Goal: Find specific page/section: Find specific page/section

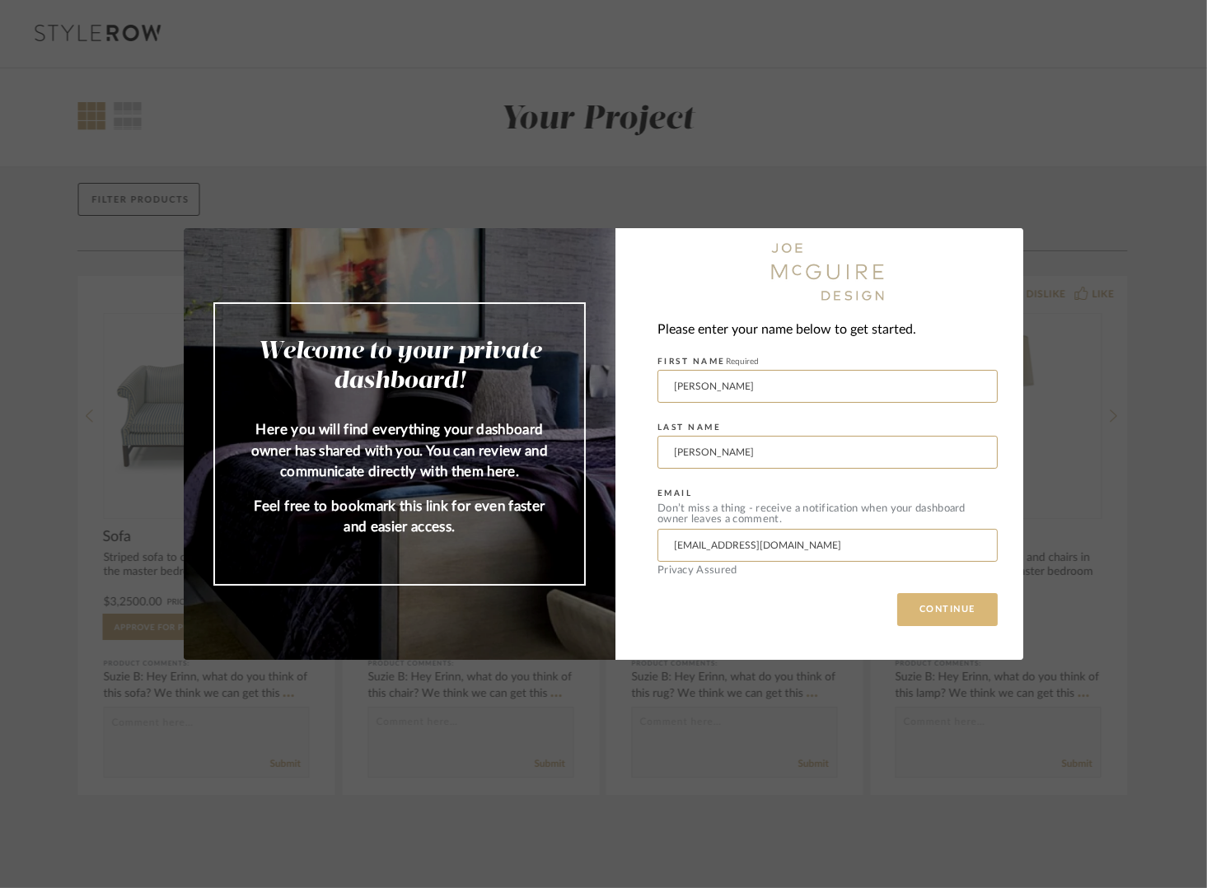
click at [921, 611] on button "CONTINUE" at bounding box center [947, 609] width 100 height 33
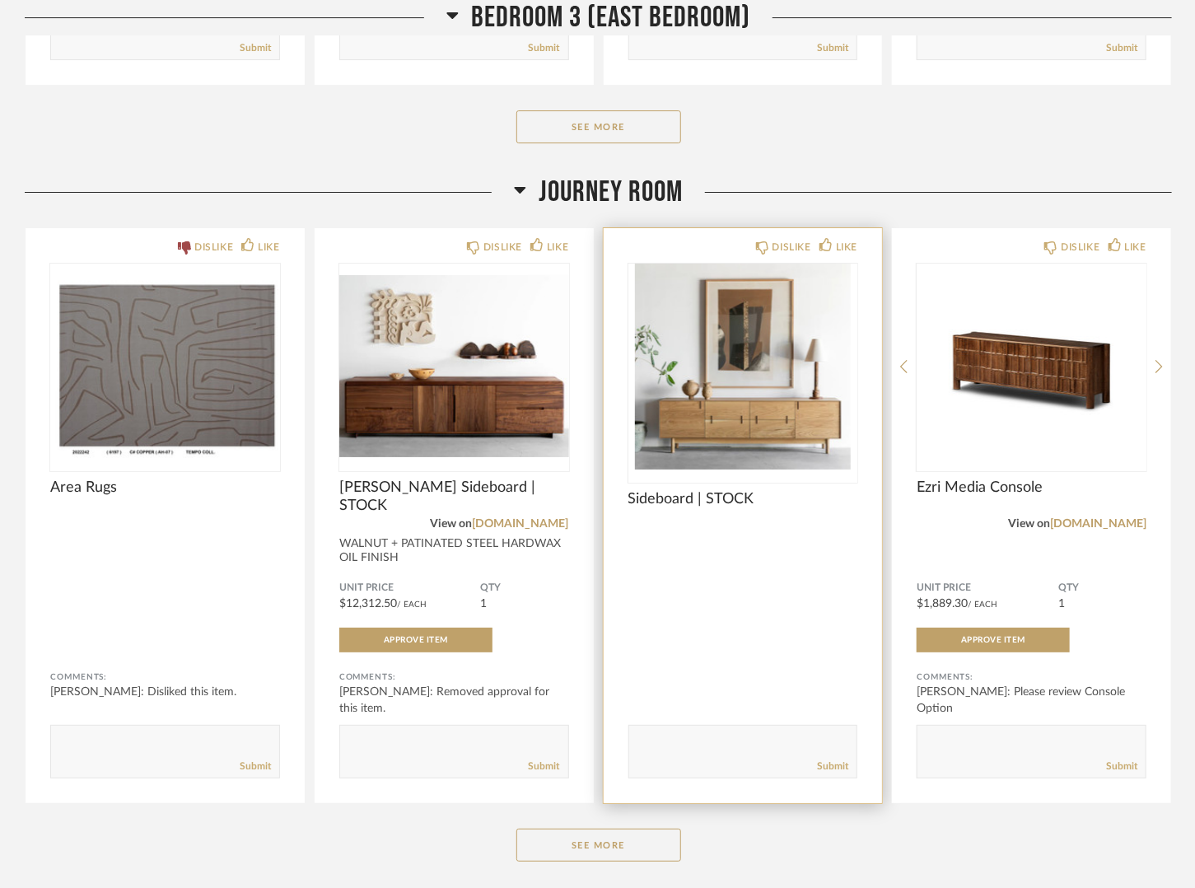
scroll to position [5437, 0]
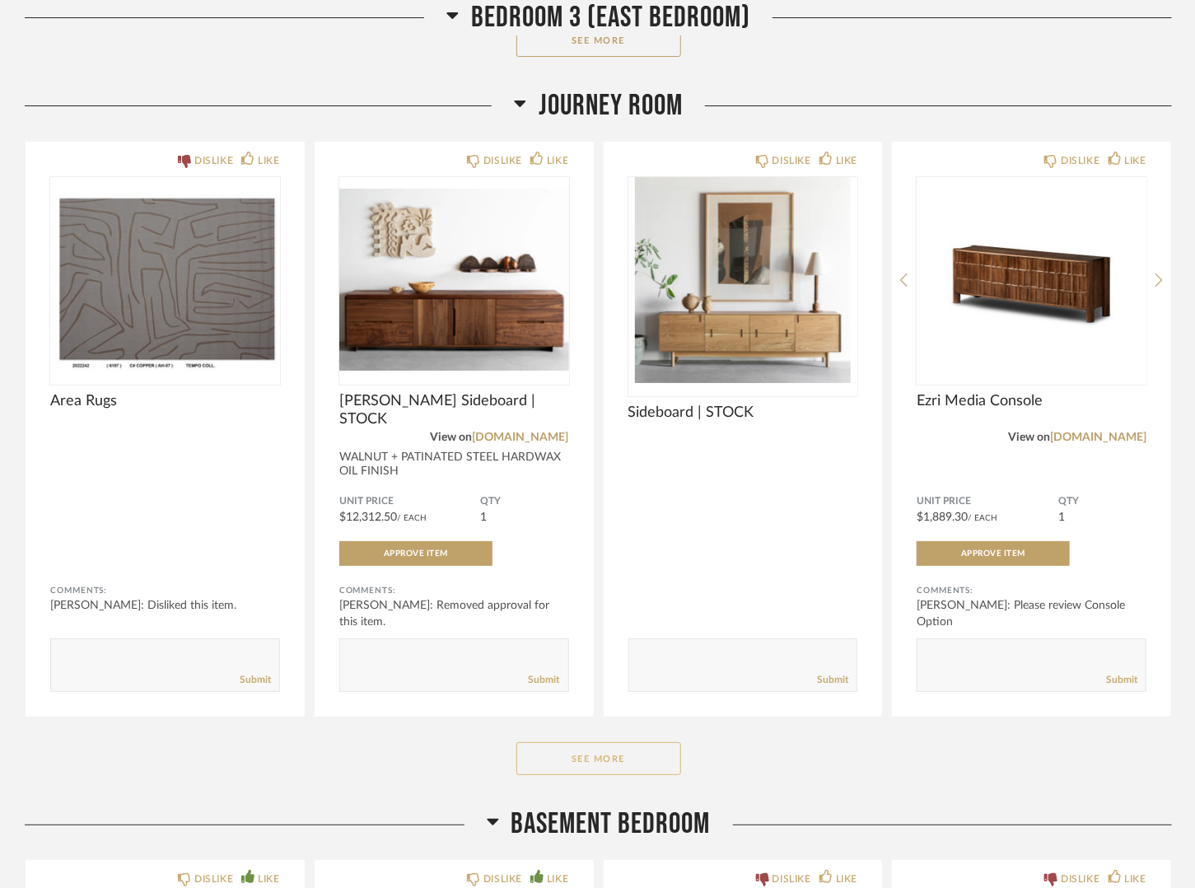
click at [601, 742] on button "See More" at bounding box center [598, 758] width 165 height 33
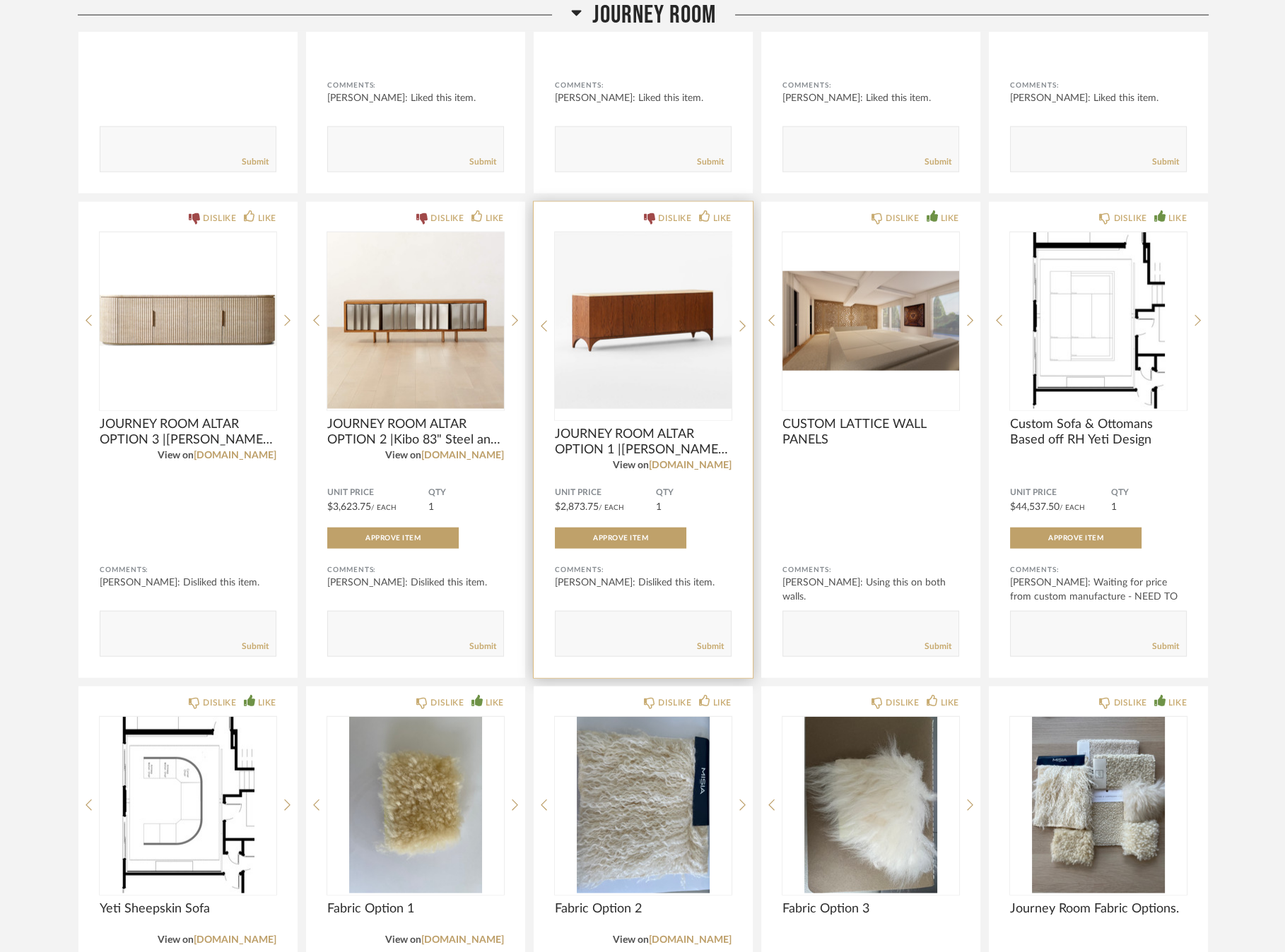
scroll to position [5590, 0]
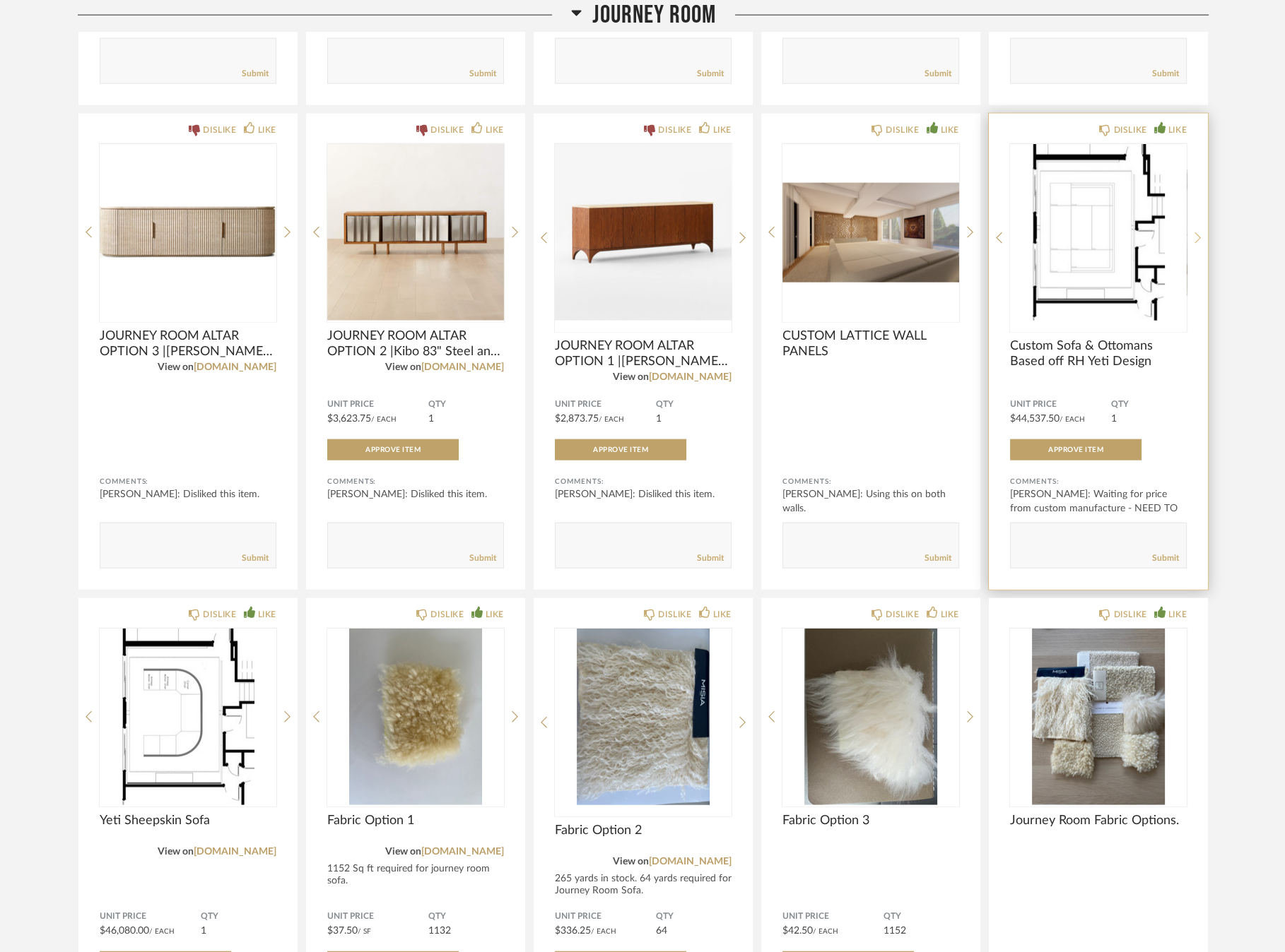
click at [1023, 232] on icon at bounding box center [1197, 238] width 6 height 13
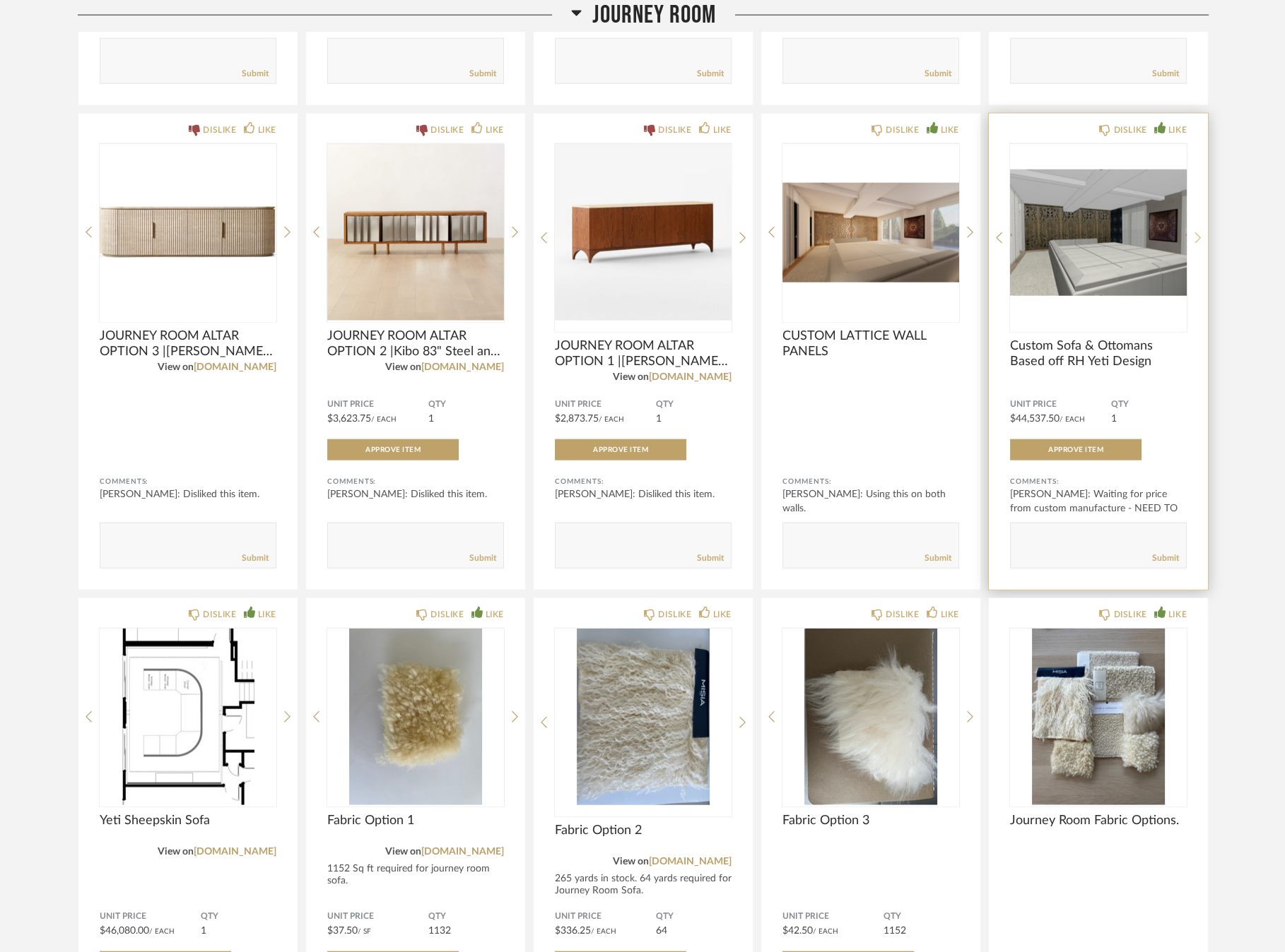
click at [1023, 232] on icon at bounding box center [1197, 238] width 6 height 13
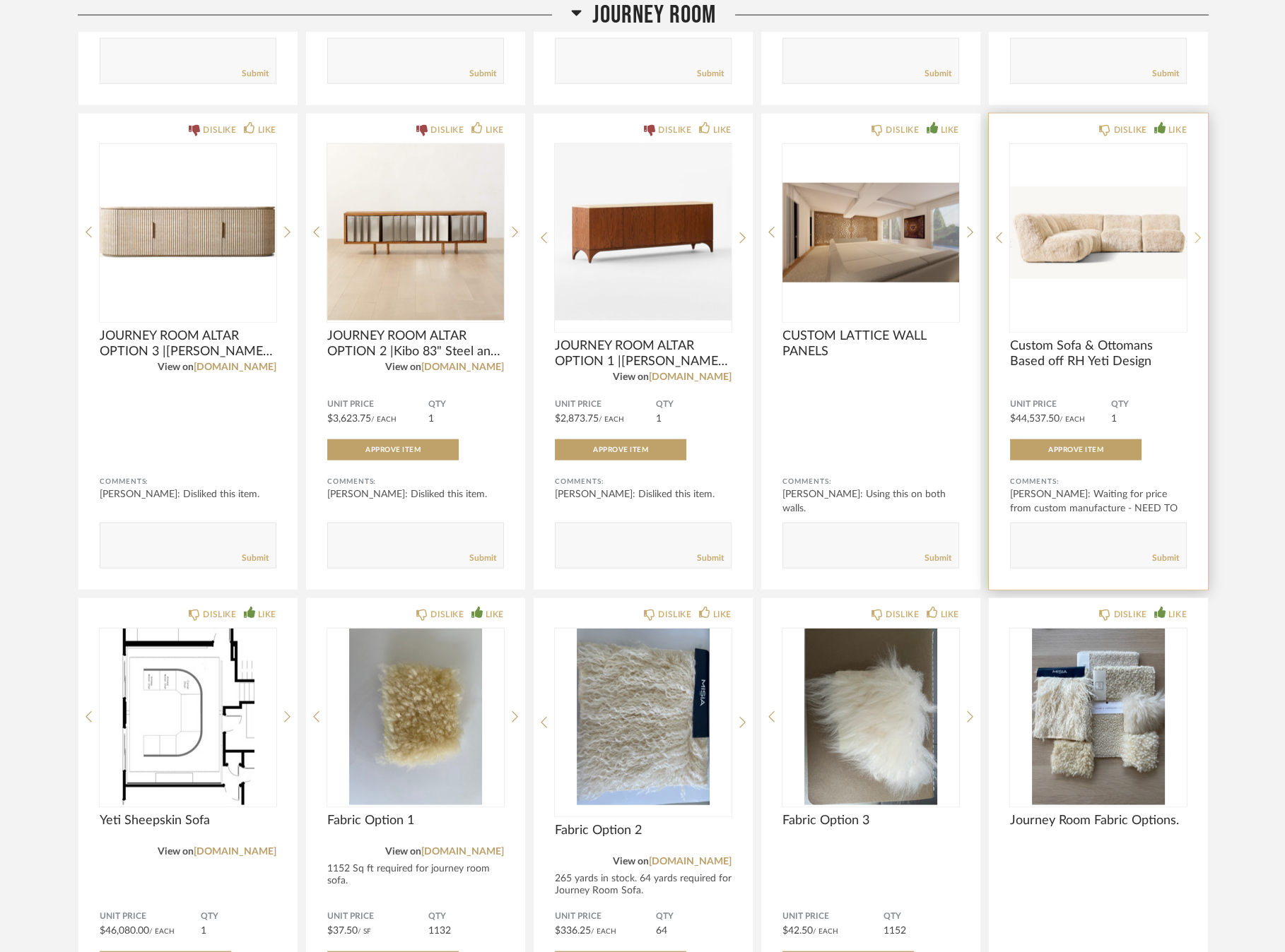
click at [1023, 232] on icon at bounding box center [1197, 238] width 6 height 13
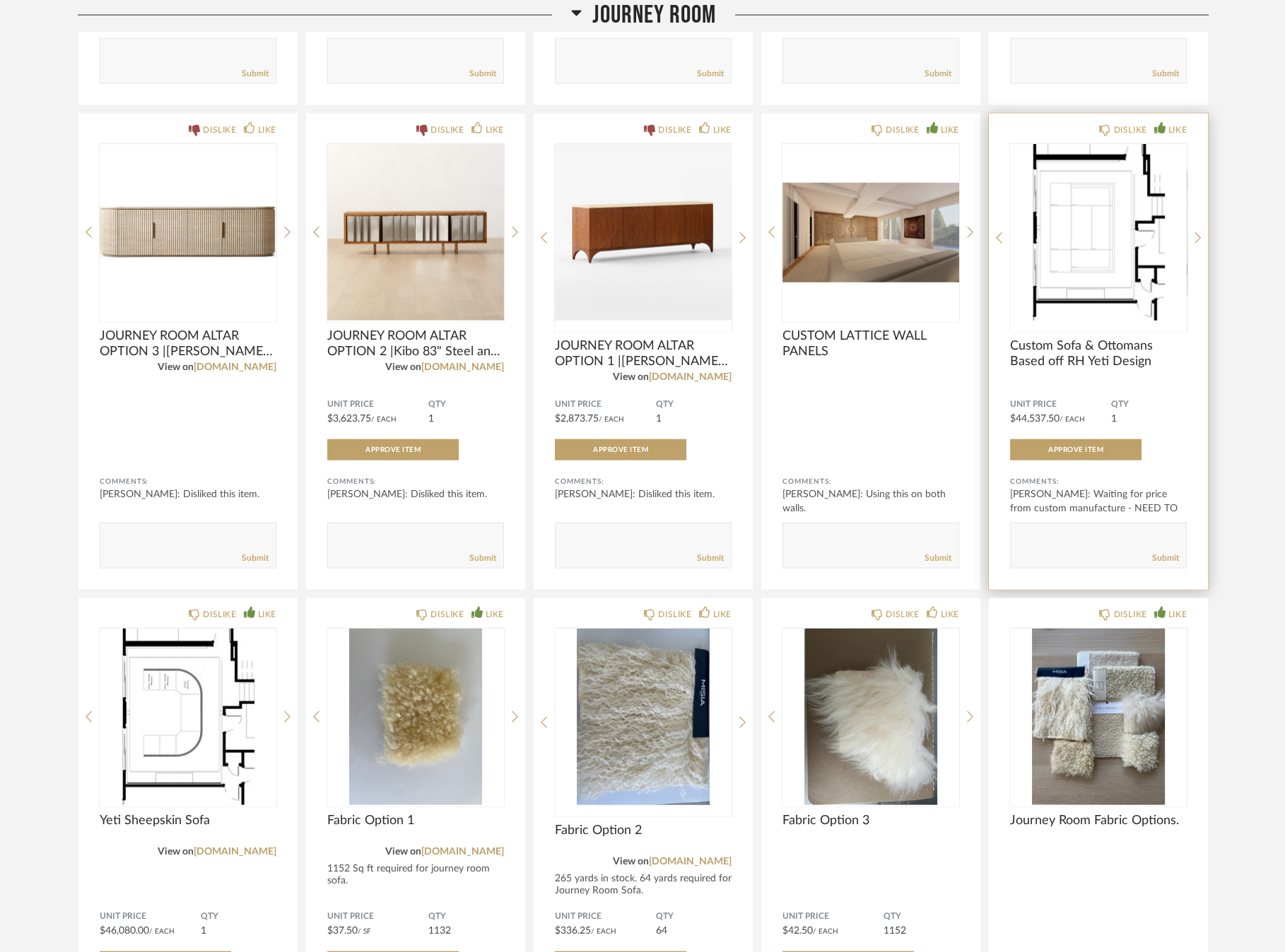
click at [1023, 190] on div "DISLIKE LIKE Custom Sofa & Ottomans Based off RH Yeti Design Unit Price $44,537…" at bounding box center [1097, 352] width 219 height 476
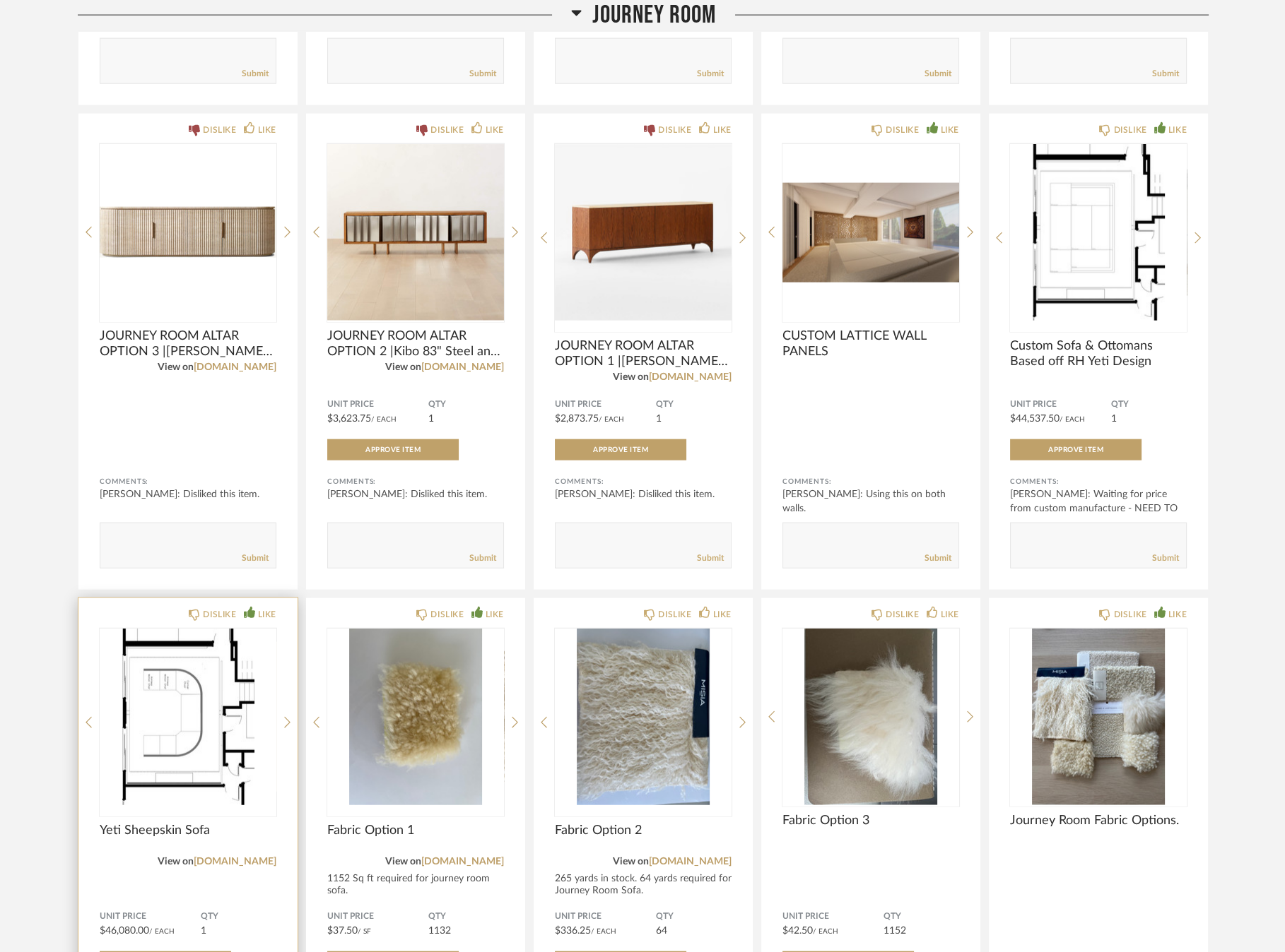
click at [281, 672] on div "DISLIKE LIKE Yeti Sheepskin Sofa View on [DOMAIN_NAME] Unit Price $46,080.00 / …" at bounding box center [187, 850] width 219 height 503
click at [287, 716] on icon at bounding box center [287, 722] width 6 height 13
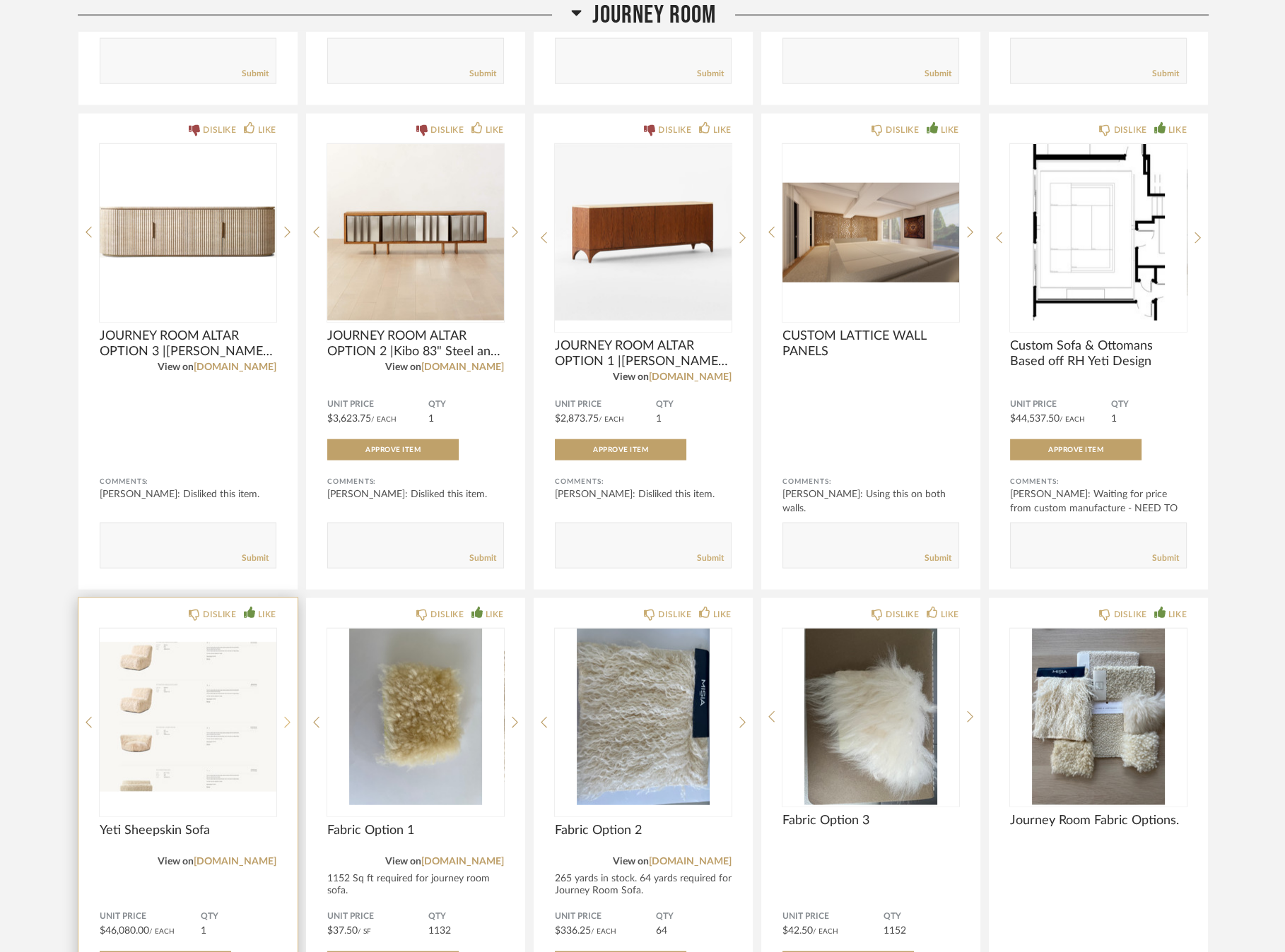
click at [285, 718] on icon at bounding box center [287, 723] width 6 height 11
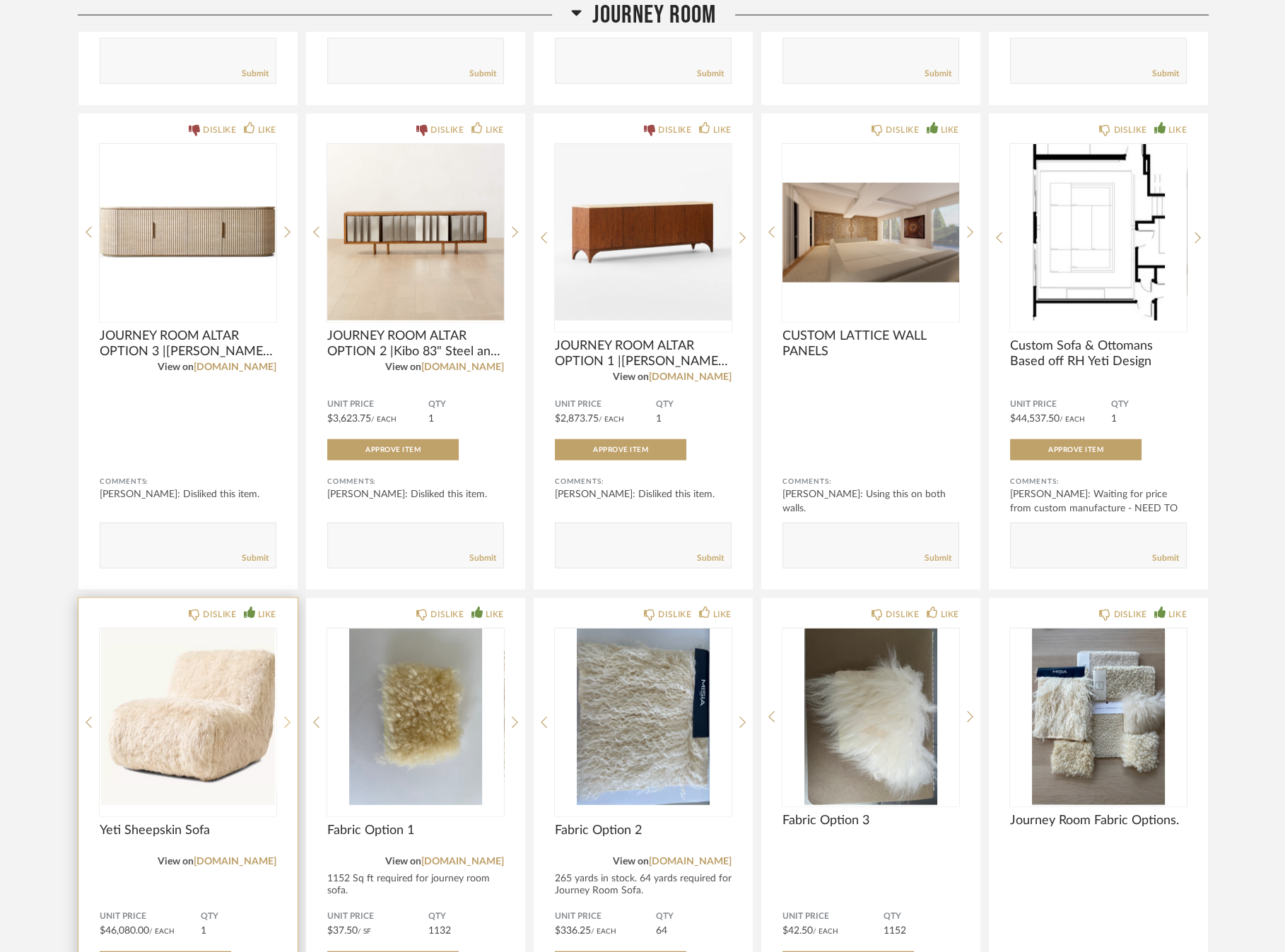
click at [285, 682] on div at bounding box center [287, 722] width 6 height 188
click at [285, 683] on div at bounding box center [287, 722] width 6 height 188
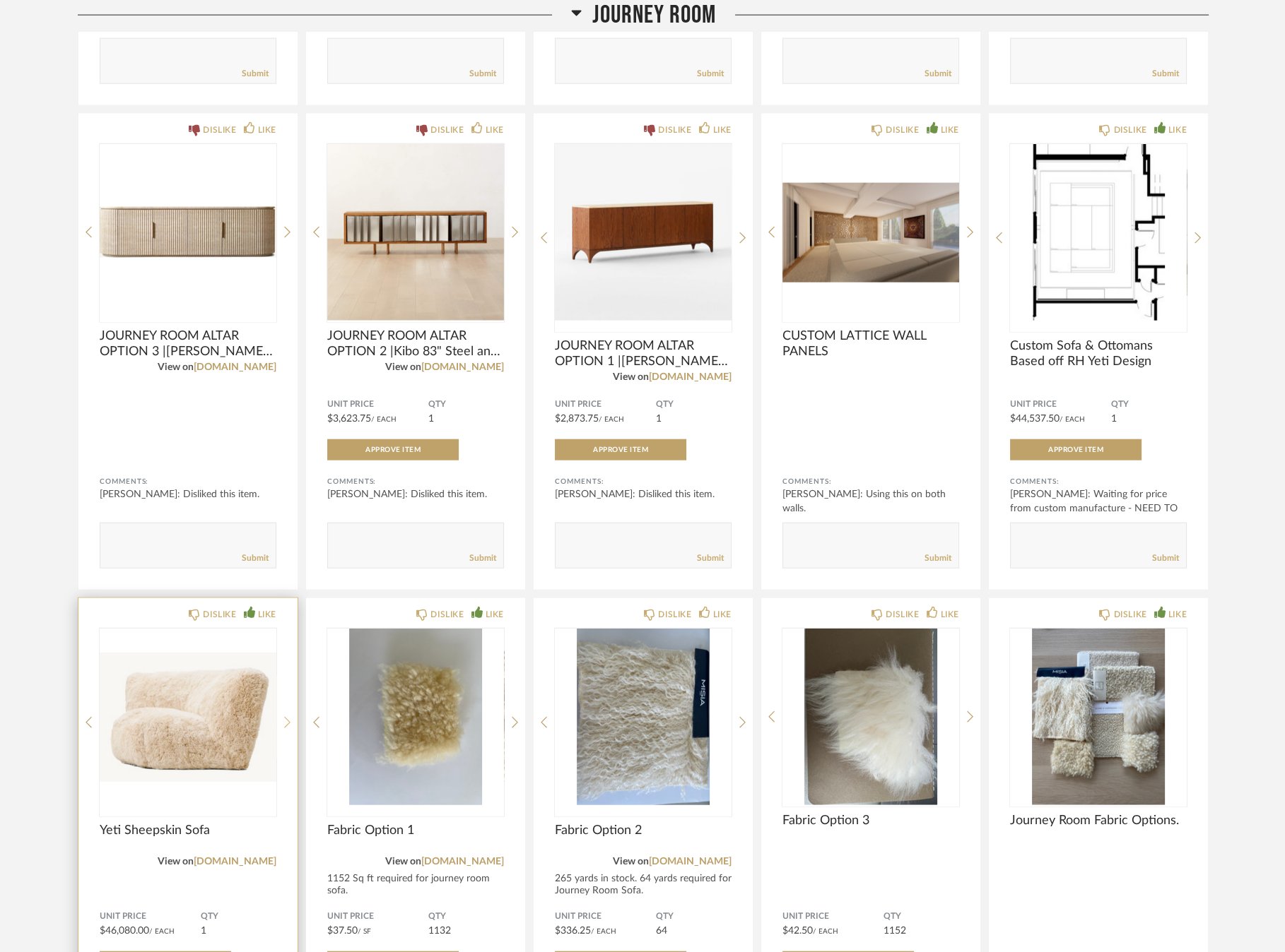
click at [287, 684] on div at bounding box center [287, 722] width 6 height 188
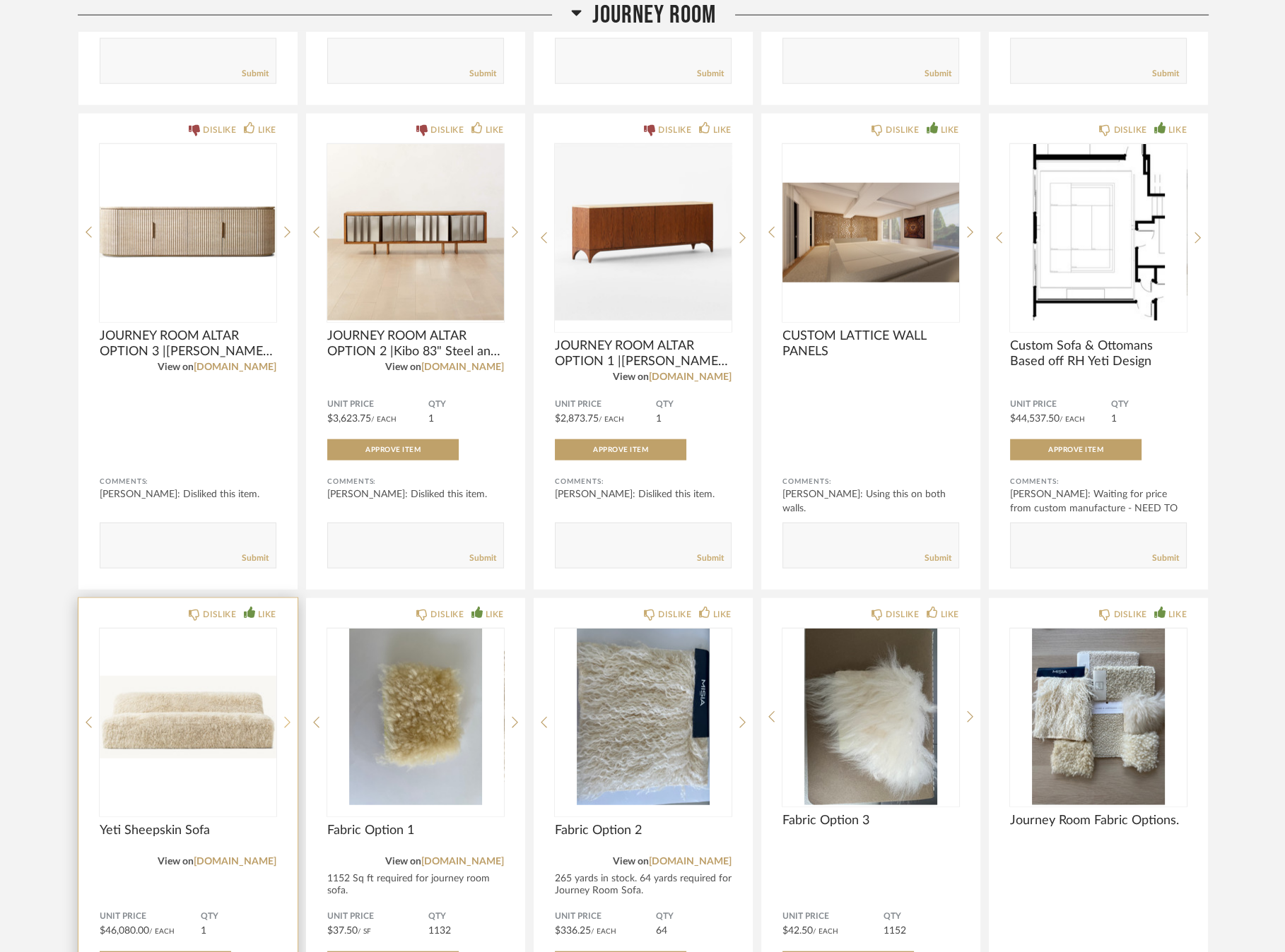
click at [287, 685] on div at bounding box center [287, 722] width 6 height 188
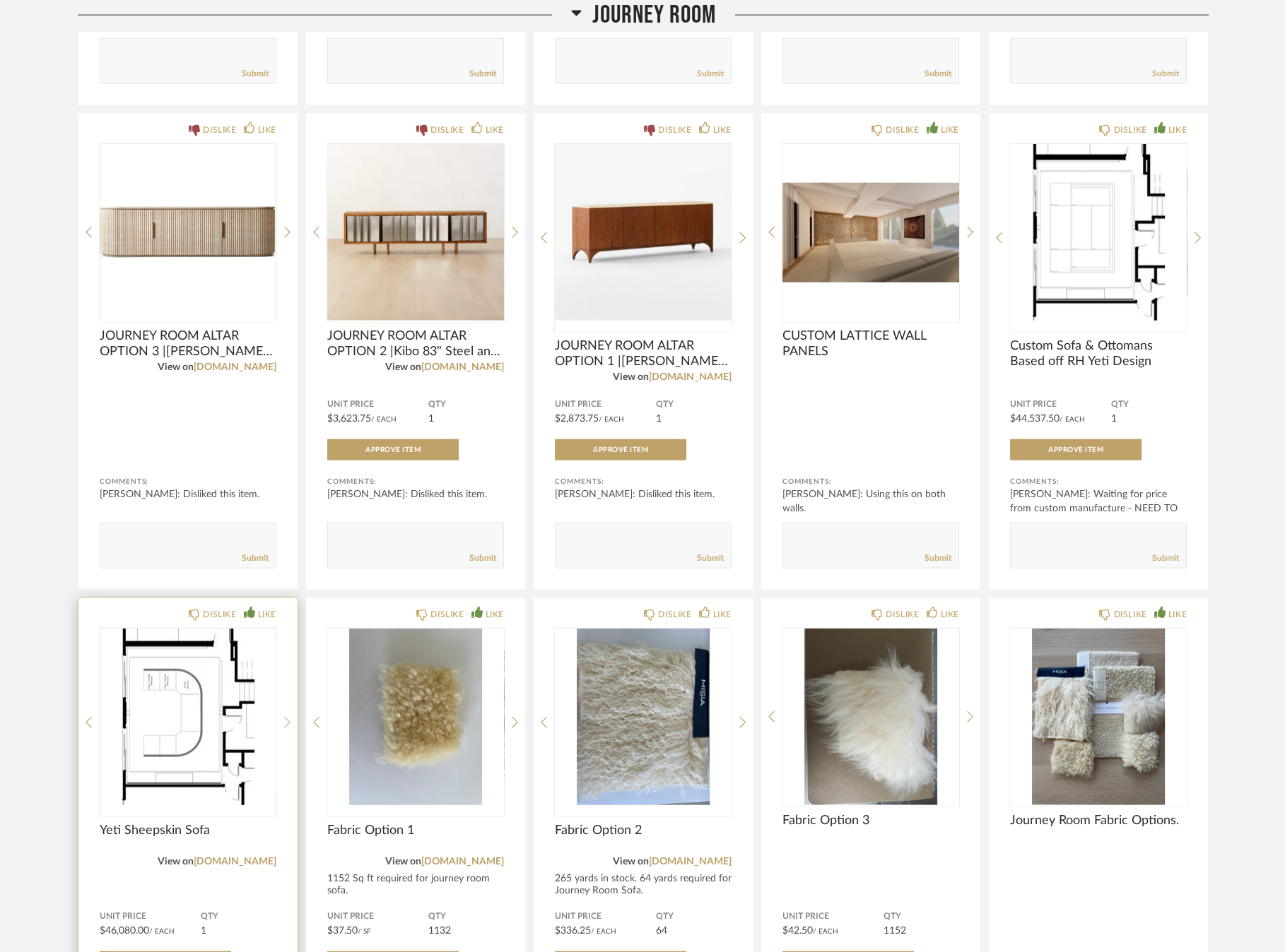
click at [289, 686] on div at bounding box center [287, 722] width 6 height 188
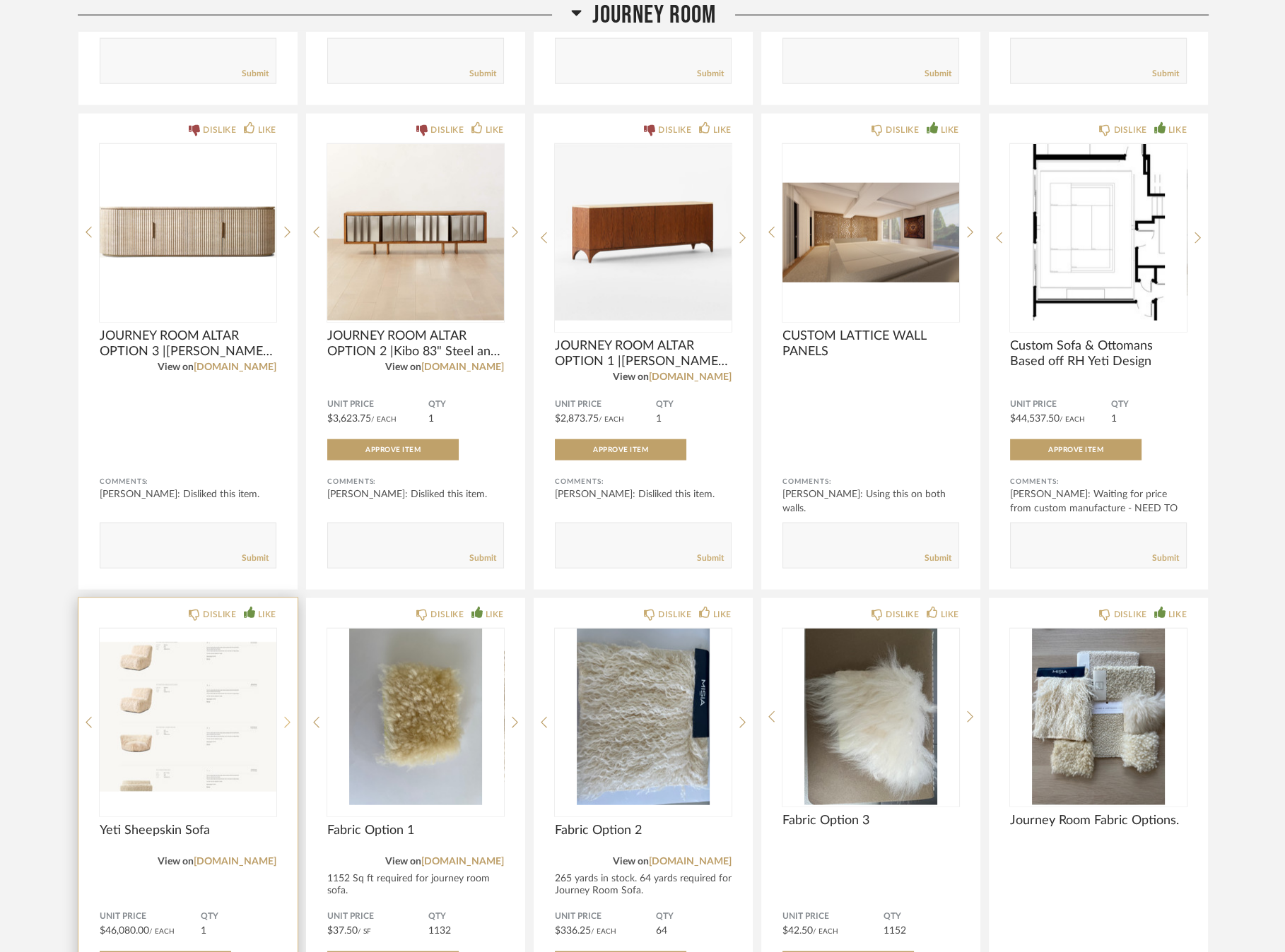
click at [290, 687] on div at bounding box center [287, 722] width 6 height 188
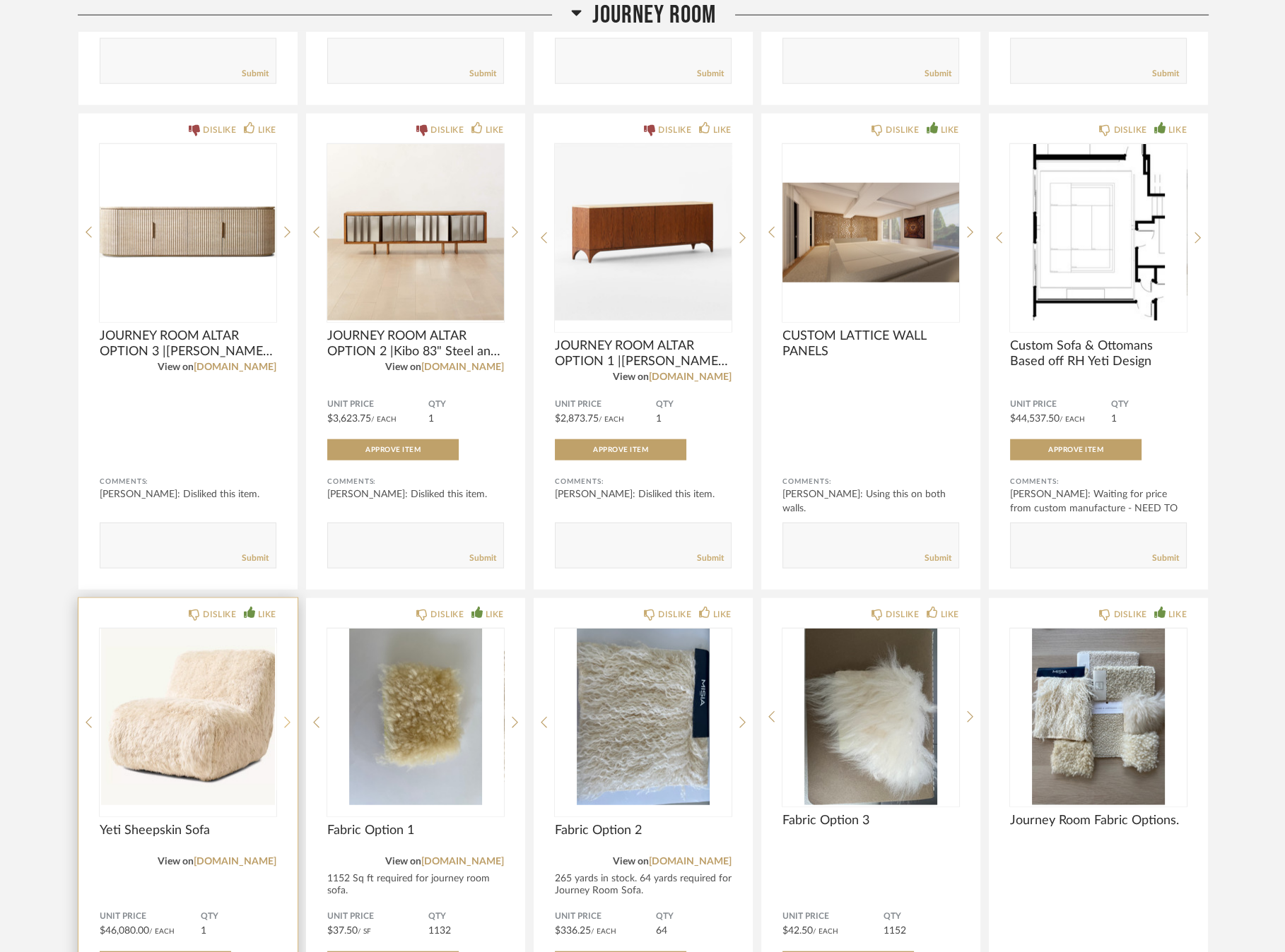
click at [290, 688] on div at bounding box center [287, 722] width 6 height 188
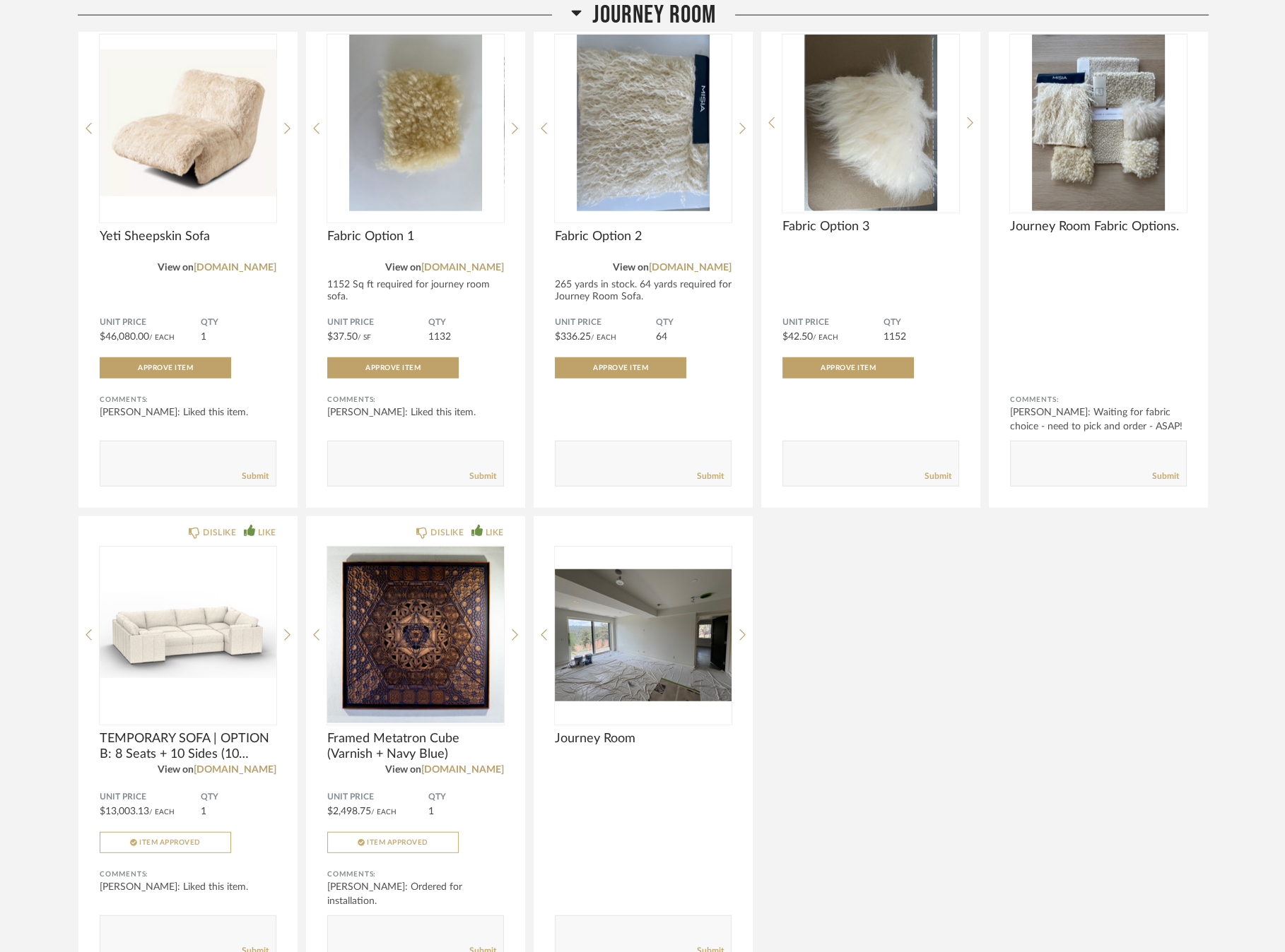
scroll to position [6208, 0]
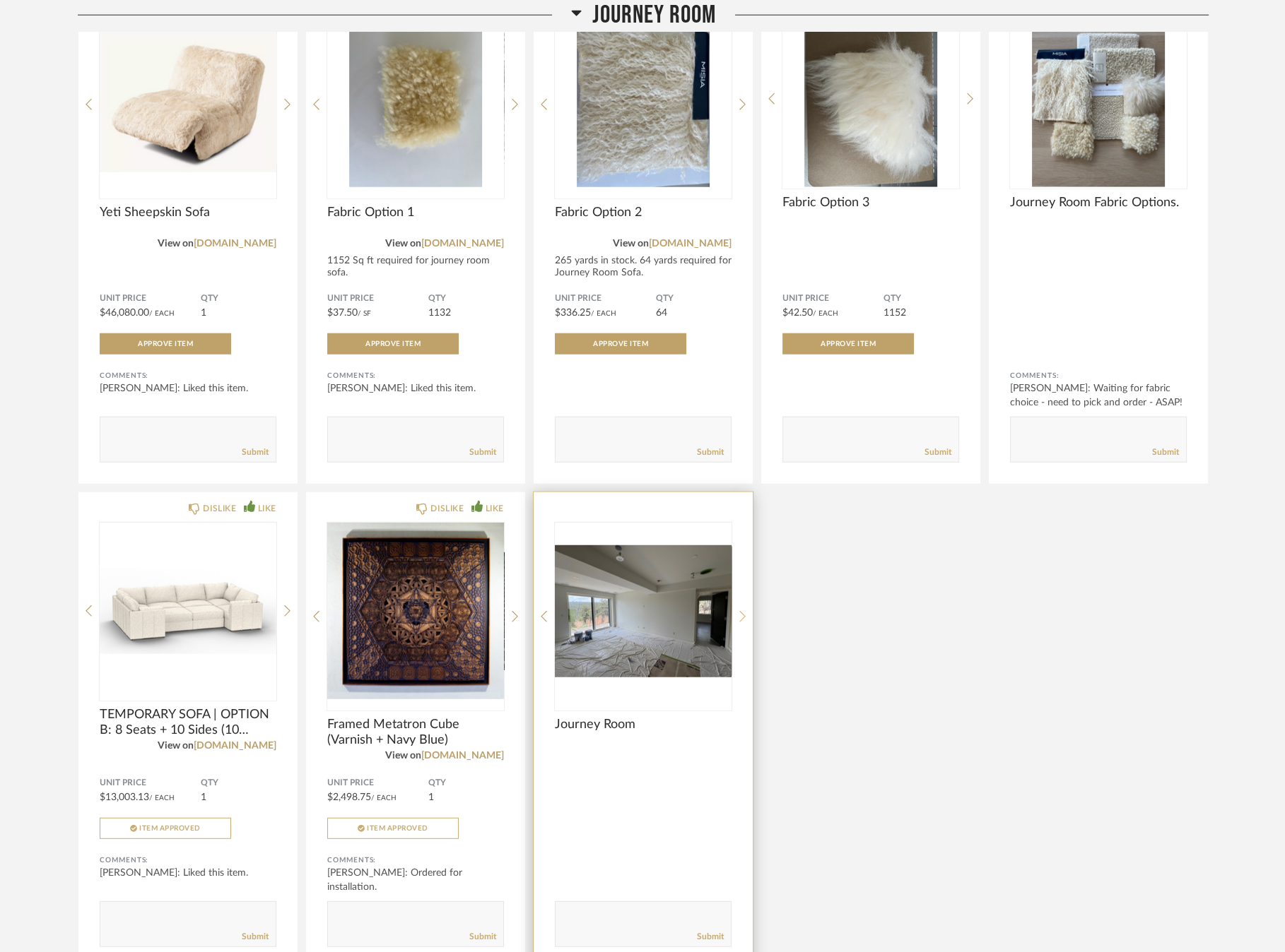
click at [744, 611] on icon at bounding box center [742, 617] width 6 height 13
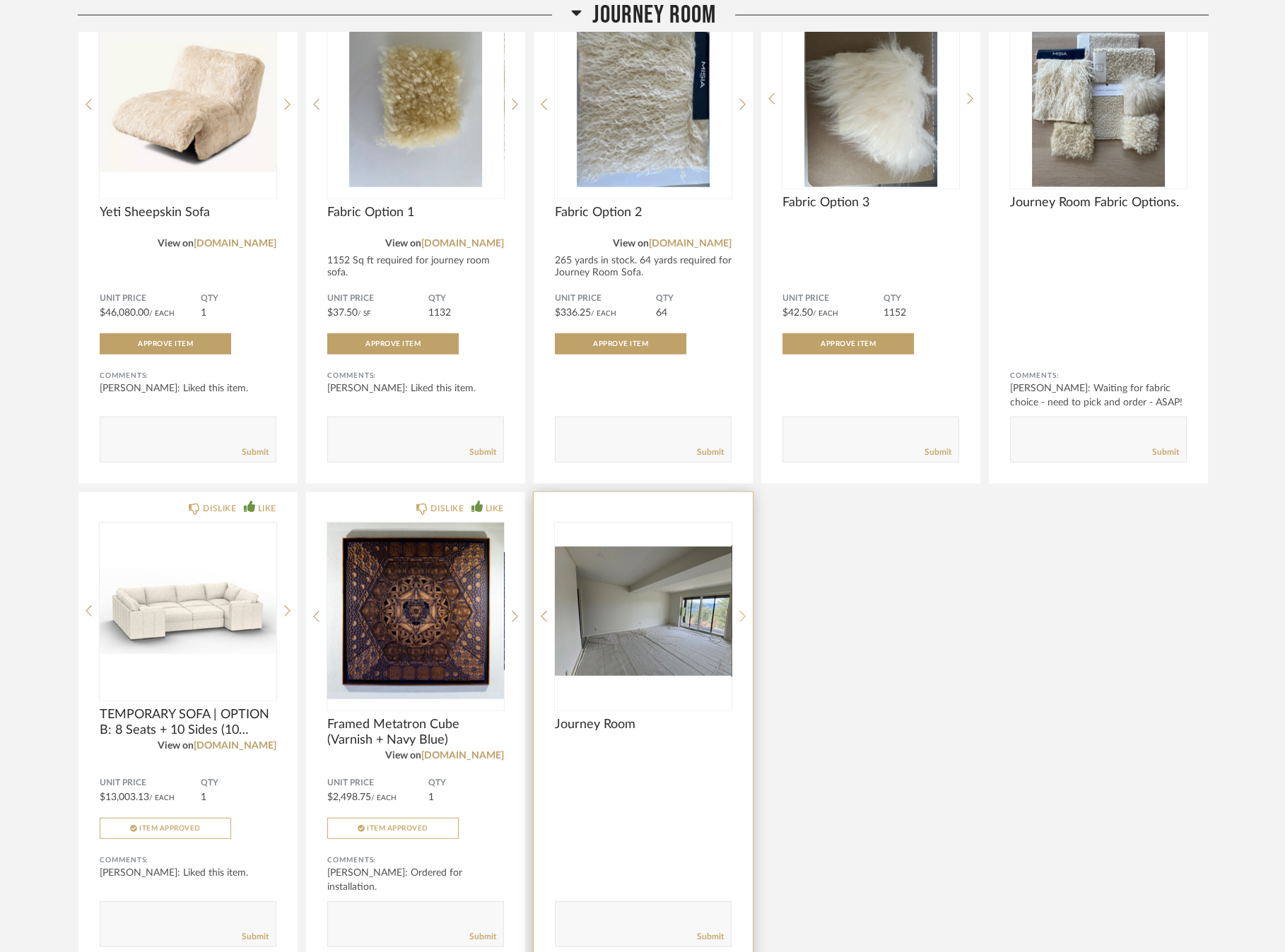
click at [739, 611] on icon at bounding box center [742, 617] width 6 height 13
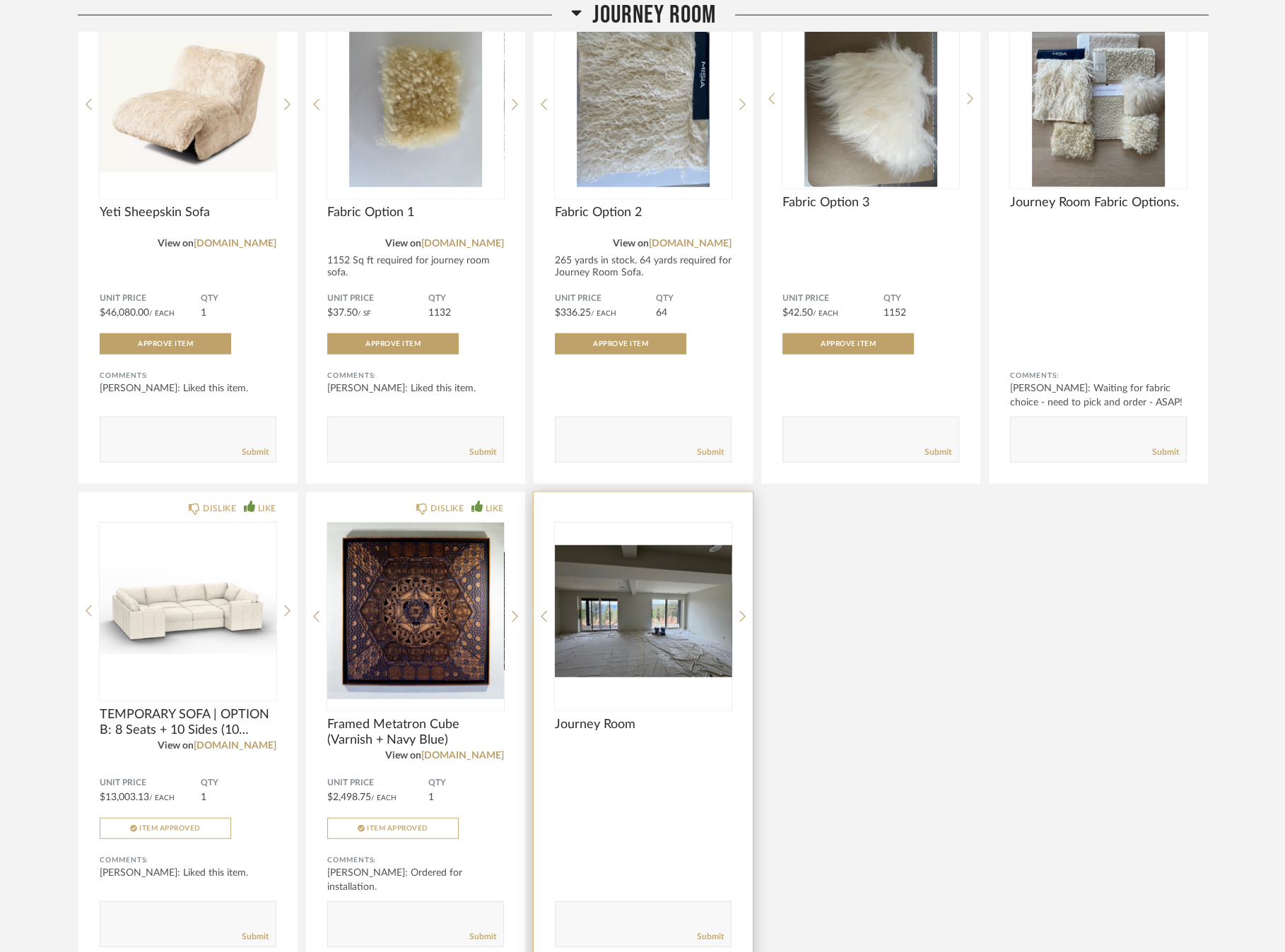
click at [733, 571] on div "Journey Room Comments: Submit" at bounding box center [642, 730] width 219 height 476
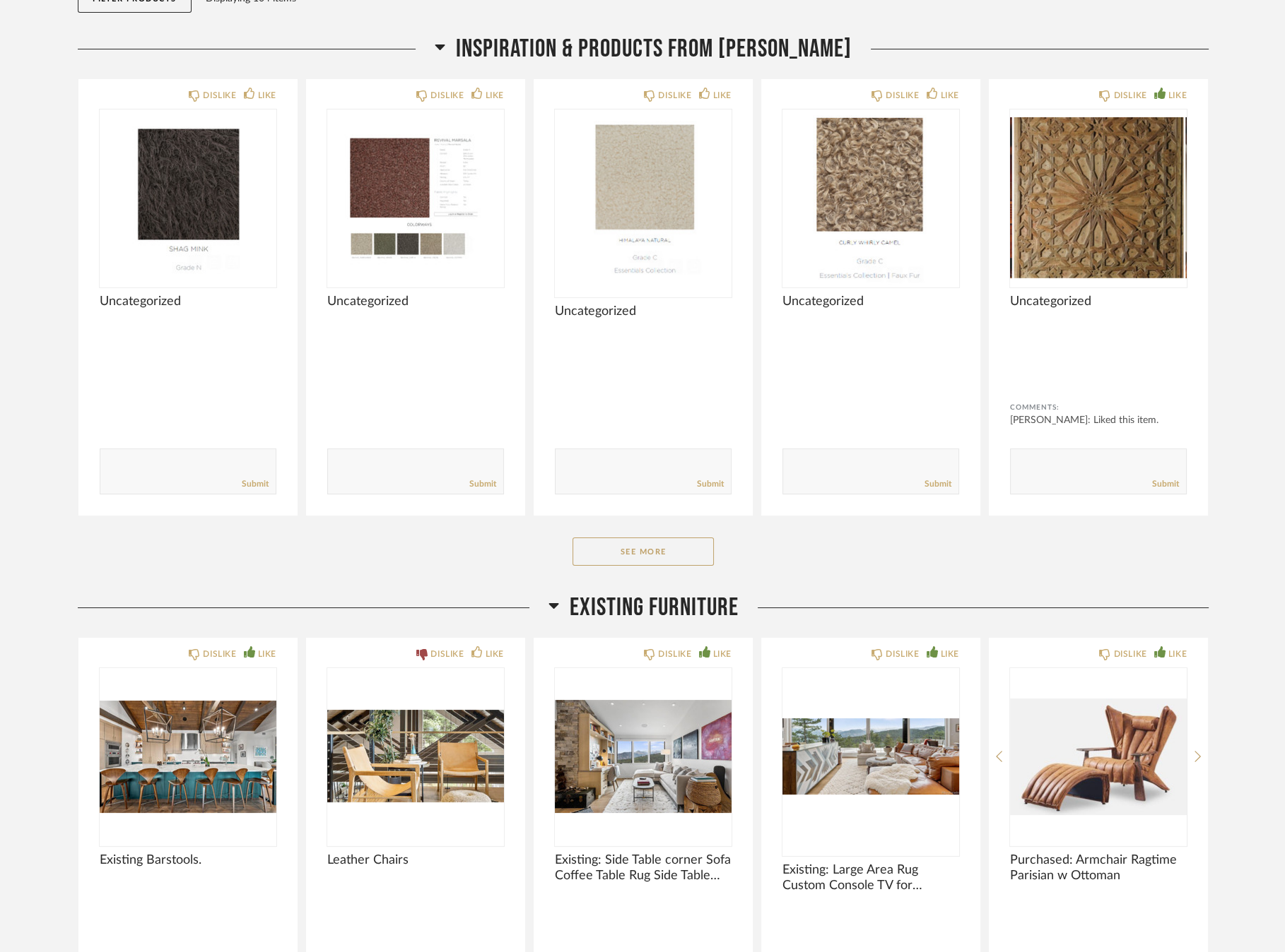
scroll to position [0, 0]
